Goal: Find specific page/section: Find specific page/section

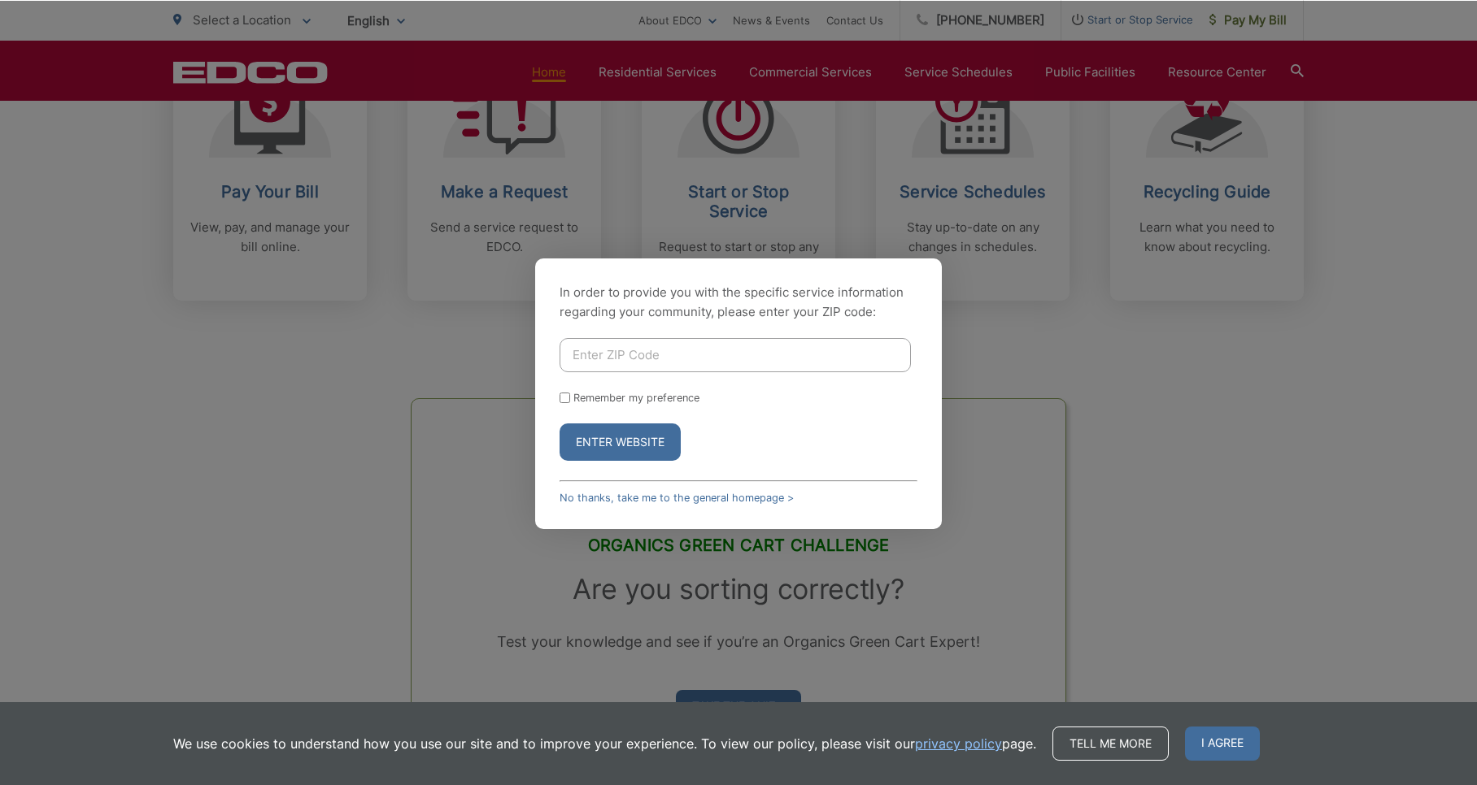
scroll to position [757, 0]
click at [718, 495] on link "No thanks, take me to the general homepage >" at bounding box center [676, 498] width 234 height 12
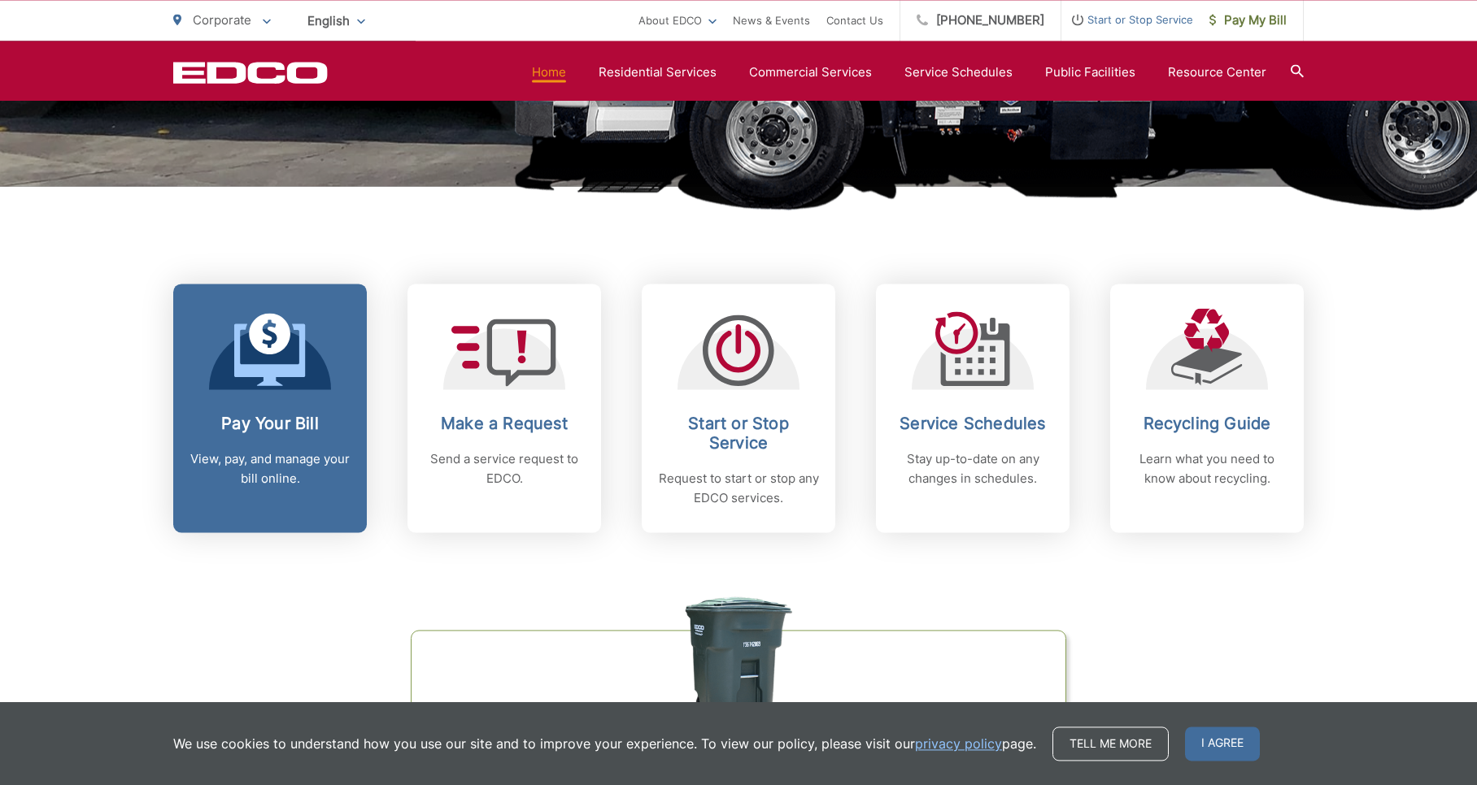
scroll to position [526, 0]
click at [276, 343] on icon at bounding box center [269, 332] width 41 height 41
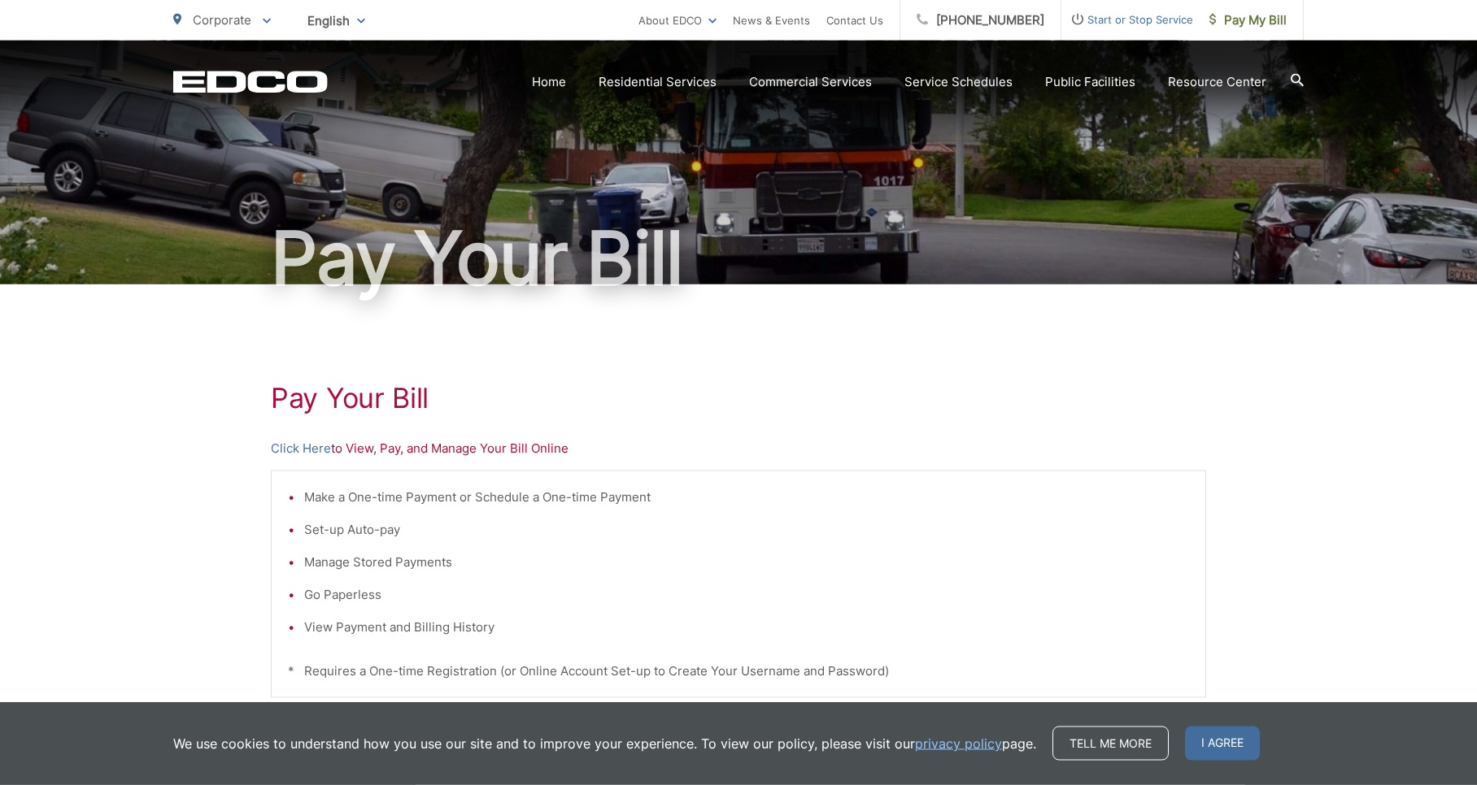
scroll to position [52, 0]
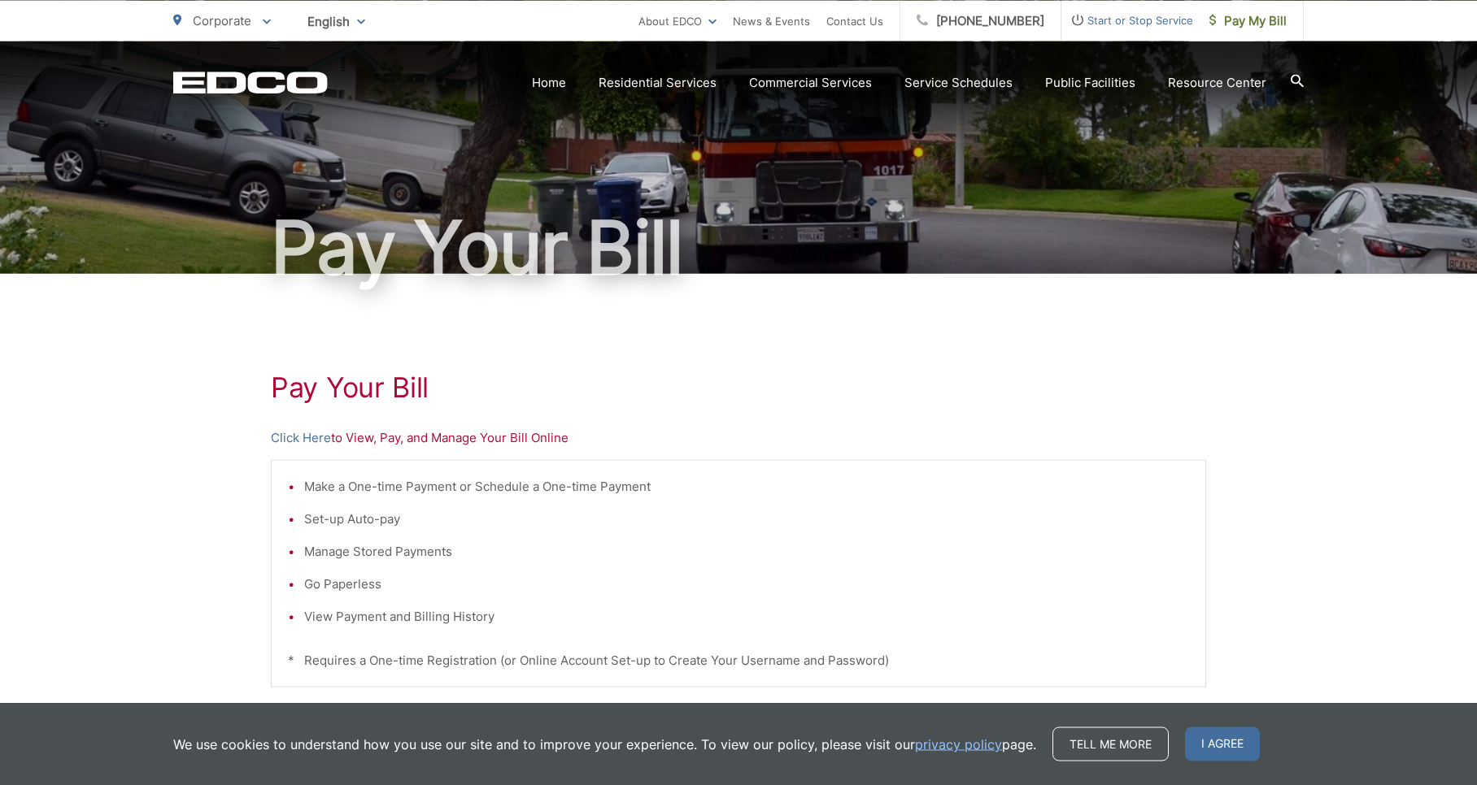
click at [429, 617] on li "View Payment and Billing History" at bounding box center [746, 617] width 885 height 20
click at [362, 442] on p "Click Here to View, Pay, and Manage Your Bill Online" at bounding box center [738, 438] width 935 height 20
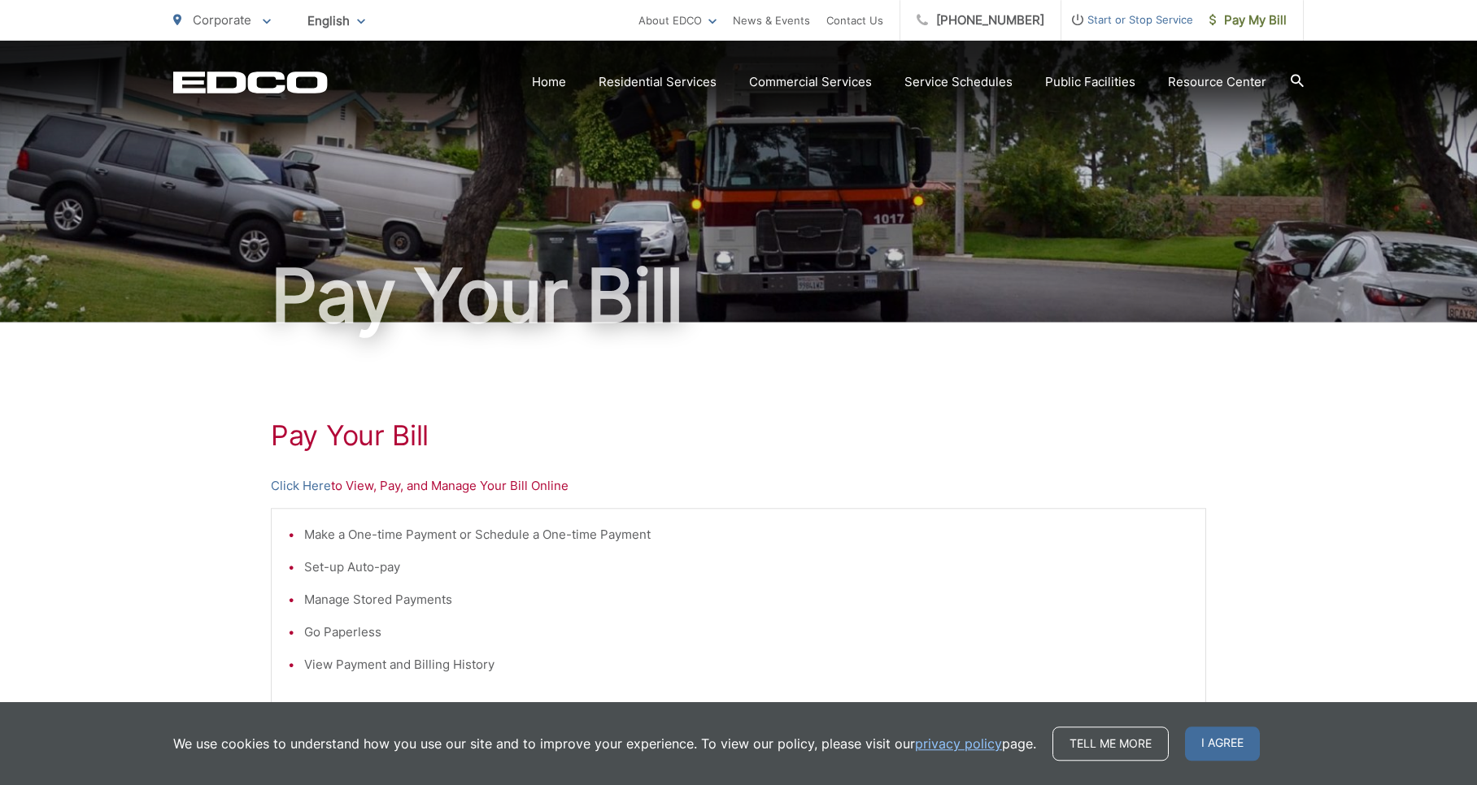
scroll to position [0, 0]
